Goal: Find specific page/section: Find specific page/section

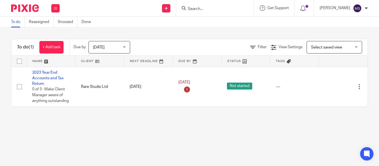
click at [187, 7] on input "Search" at bounding box center [212, 9] width 50 height 5
type input "bt west"
click at [210, 21] on link at bounding box center [220, 21] width 69 height 8
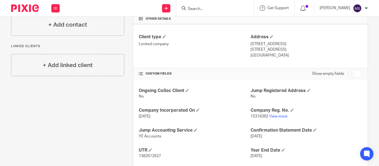
scroll to position [140, 0]
click at [269, 117] on link "View more" at bounding box center [278, 116] width 18 height 4
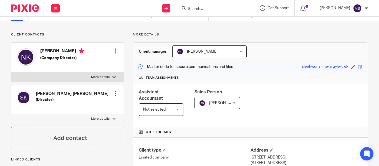
scroll to position [0, 0]
